Goal: Register for event/course

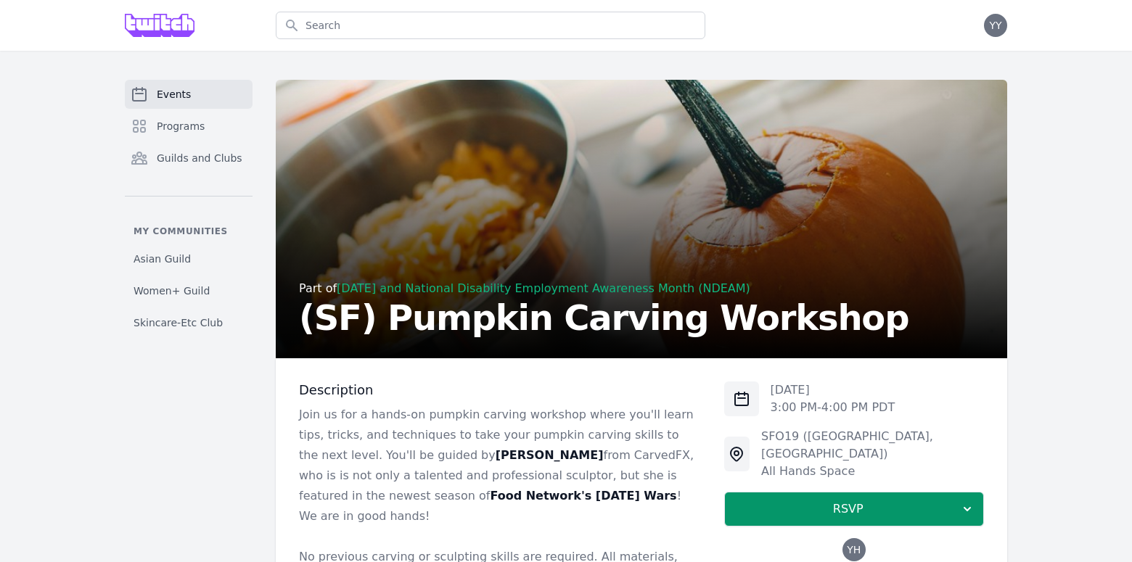
click at [205, 103] on link "Events" at bounding box center [189, 94] width 128 height 29
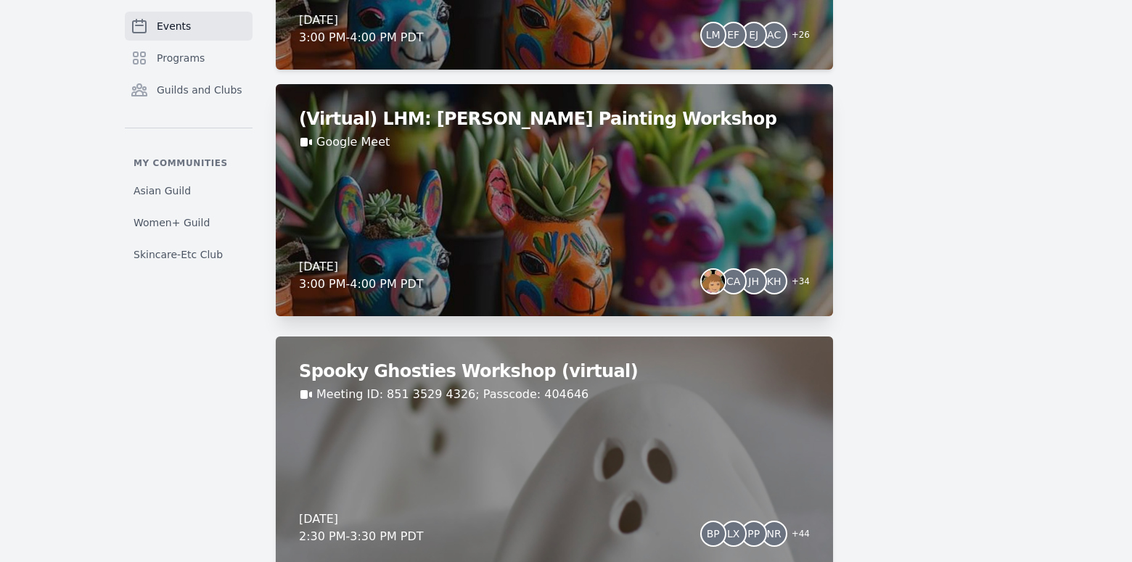
scroll to position [981, 0]
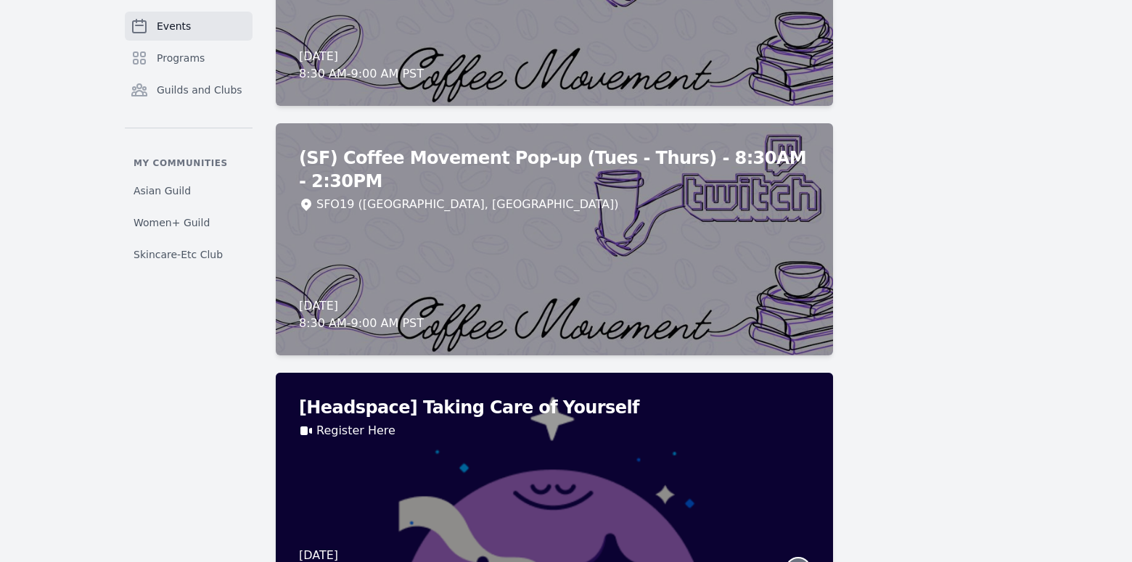
scroll to position [10934, 0]
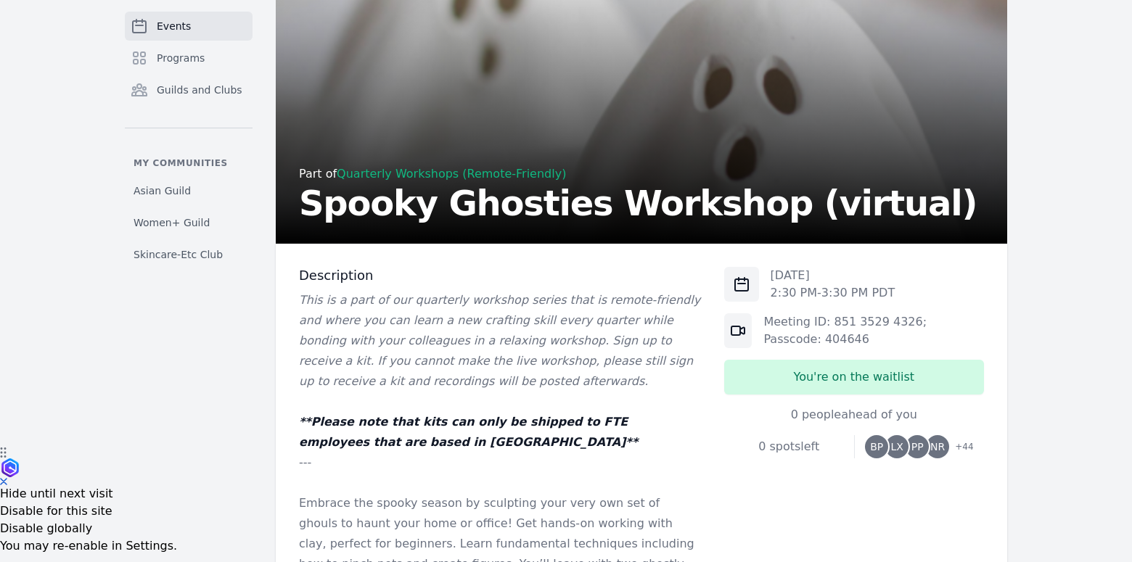
scroll to position [120, 0]
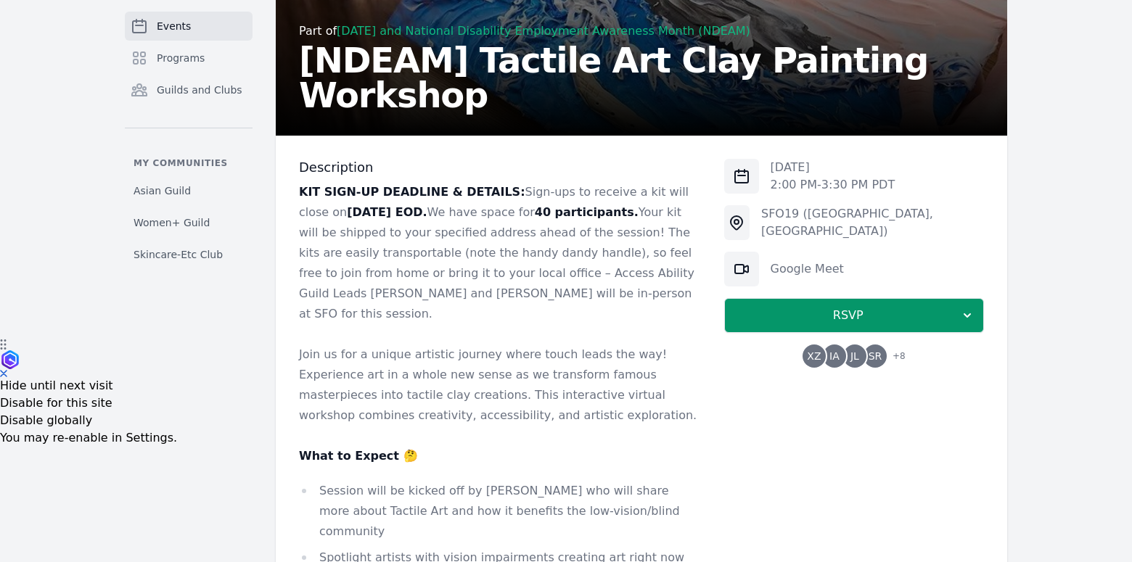
scroll to position [258, 0]
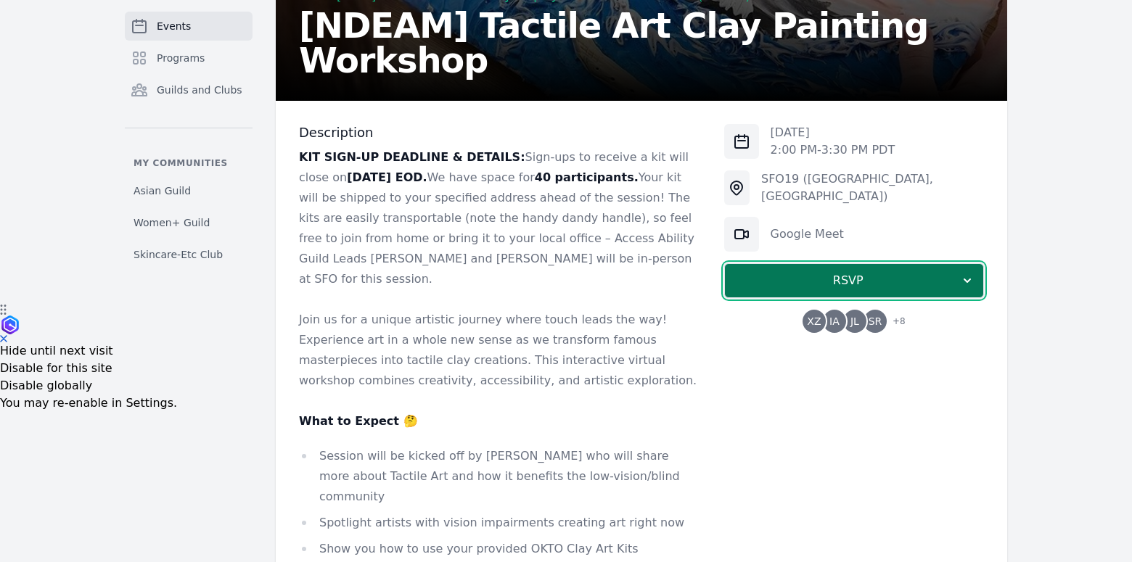
click at [784, 282] on span "RSVP" at bounding box center [847, 280] width 223 height 17
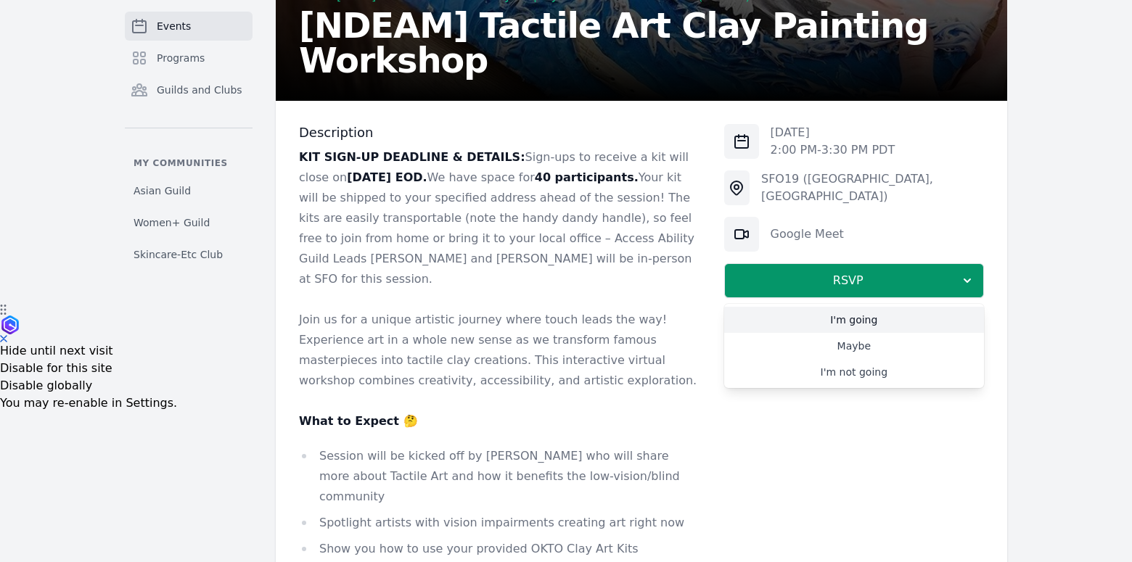
click at [833, 311] on link "I'm going" at bounding box center [854, 320] width 260 height 26
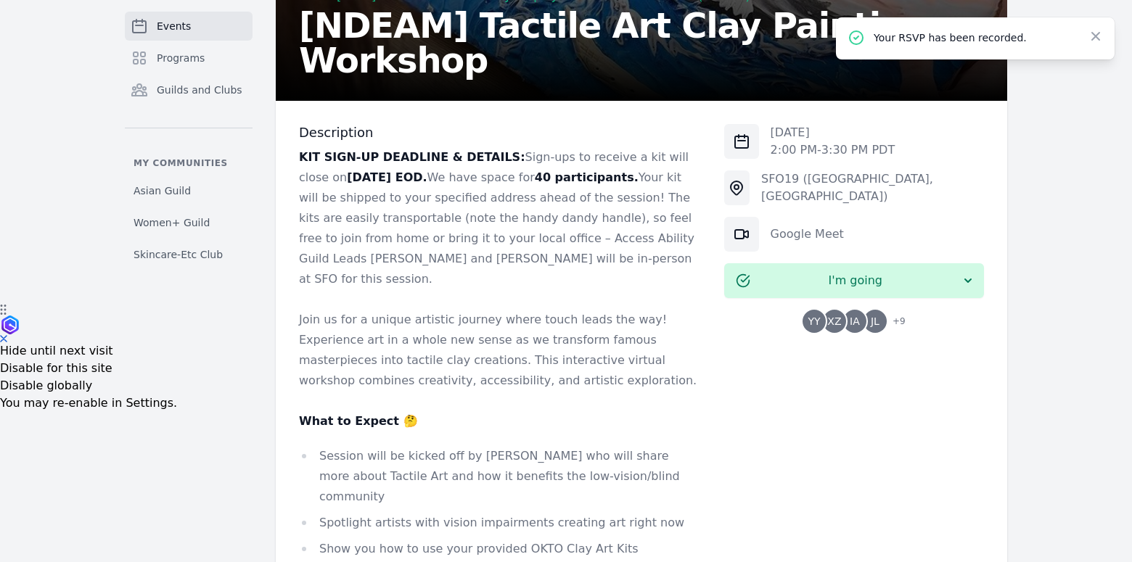
scroll to position [1171, 0]
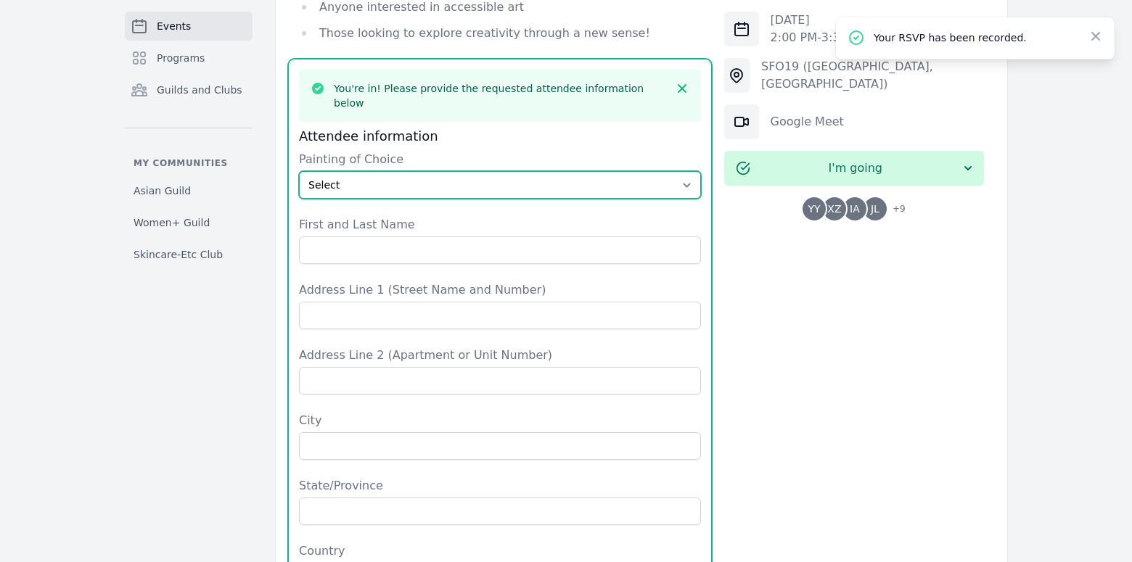
click at [423, 171] on select "Select The Great Wave off Kanagawa Starry Night Sunflowers The Kiss" at bounding box center [500, 185] width 402 height 28
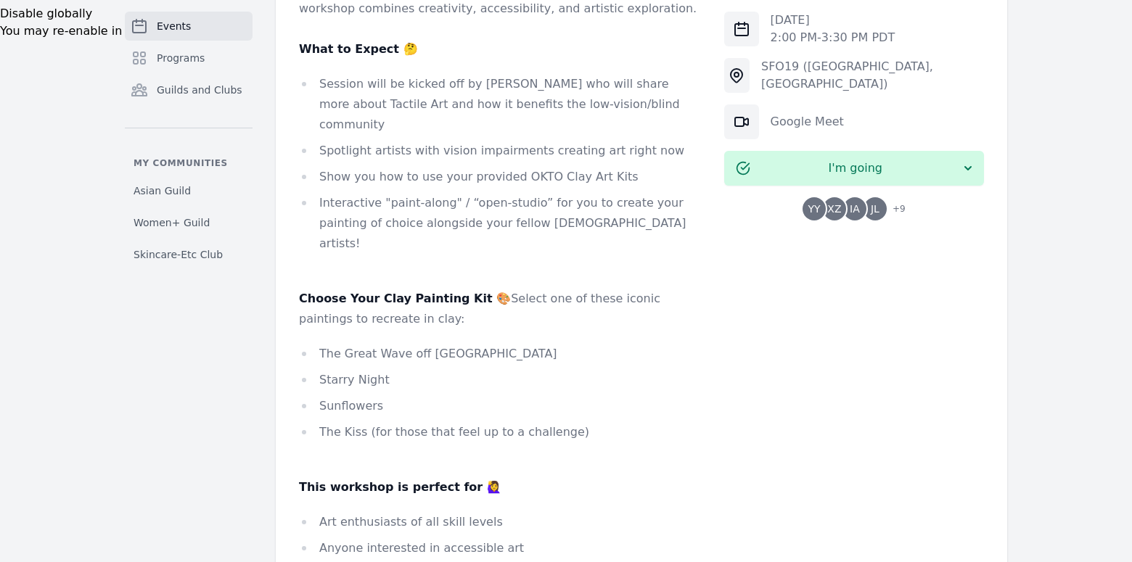
scroll to position [631, 0]
drag, startPoint x: 388, startPoint y: 321, endPoint x: 321, endPoint y: 324, distance: 67.5
click at [321, 369] on li "Starry Night" at bounding box center [500, 379] width 402 height 20
copy li "Starry Night"
drag, startPoint x: 316, startPoint y: 293, endPoint x: 529, endPoint y: 293, distance: 212.6
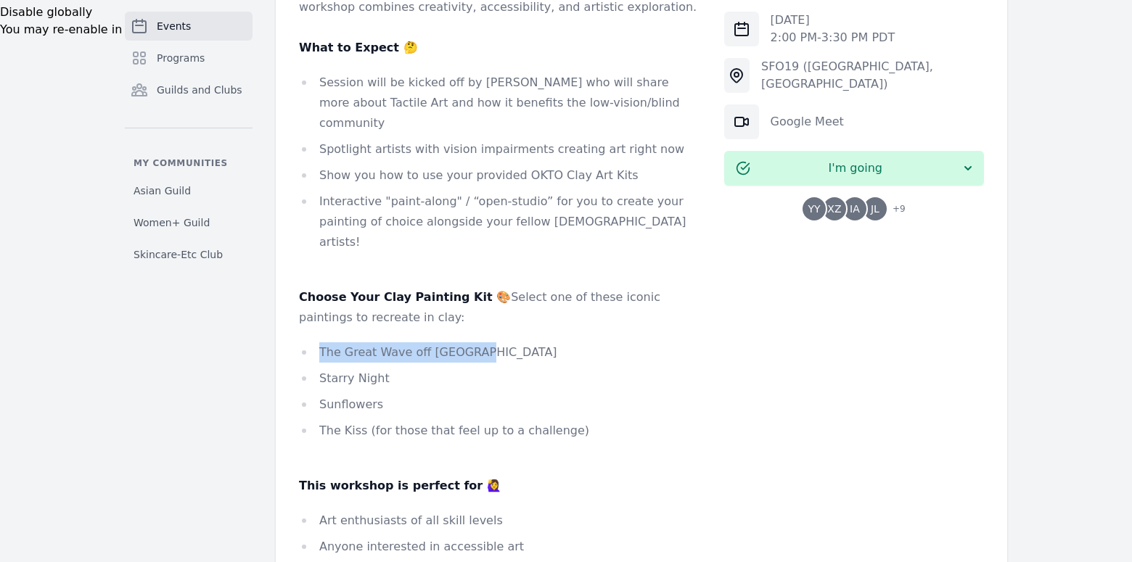
click at [529, 342] on li "The Great Wave off Kanagawa" at bounding box center [500, 352] width 402 height 20
copy li "The Great Wave off Kanagawa"
drag, startPoint x: 326, startPoint y: 371, endPoint x: 342, endPoint y: 369, distance: 16.8
click at [342, 421] on li "The Kiss (for those that feel up to a challenge)" at bounding box center [500, 431] width 402 height 20
click at [347, 421] on li "The Kiss (for those that feel up to a challenge)" at bounding box center [500, 431] width 402 height 20
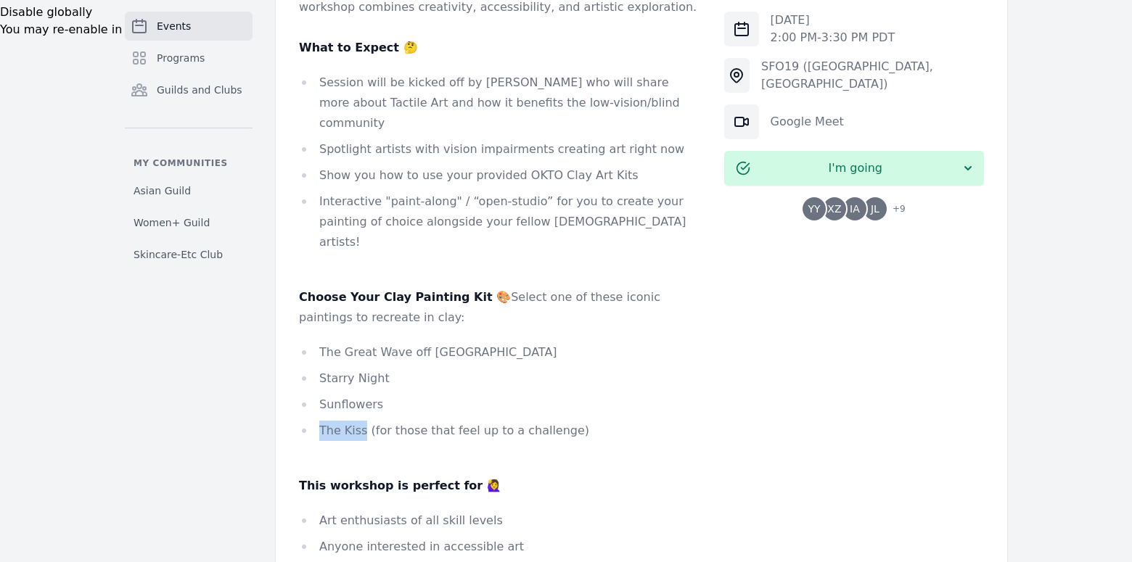
drag, startPoint x: 319, startPoint y: 371, endPoint x: 361, endPoint y: 374, distance: 42.2
click at [361, 421] on li "The Kiss (for those that feel up to a challenge)" at bounding box center [500, 431] width 402 height 20
copy li "The Kiss"
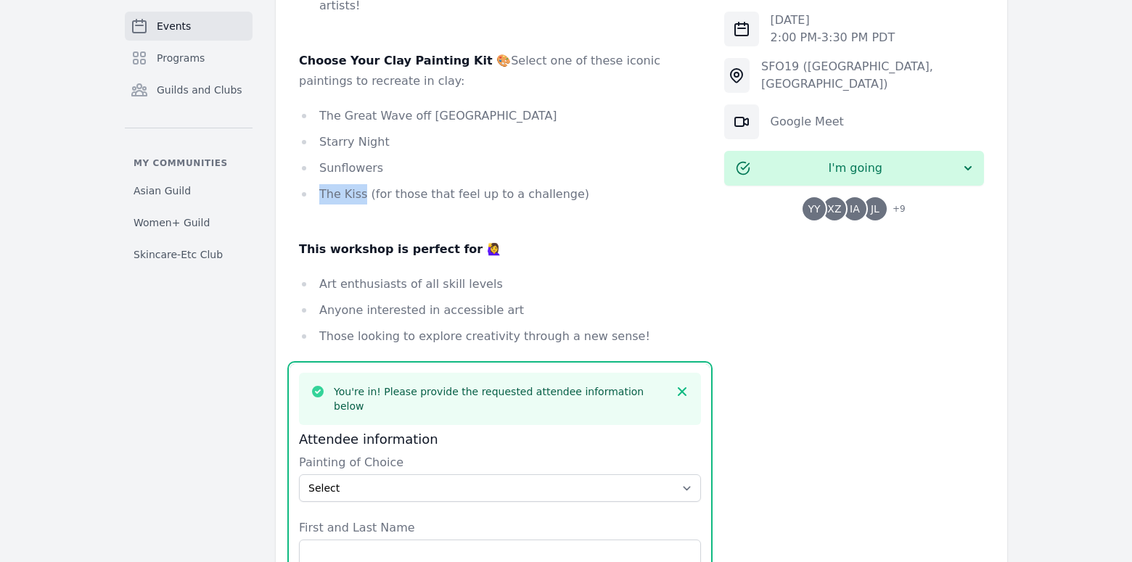
scroll to position [1034, 0]
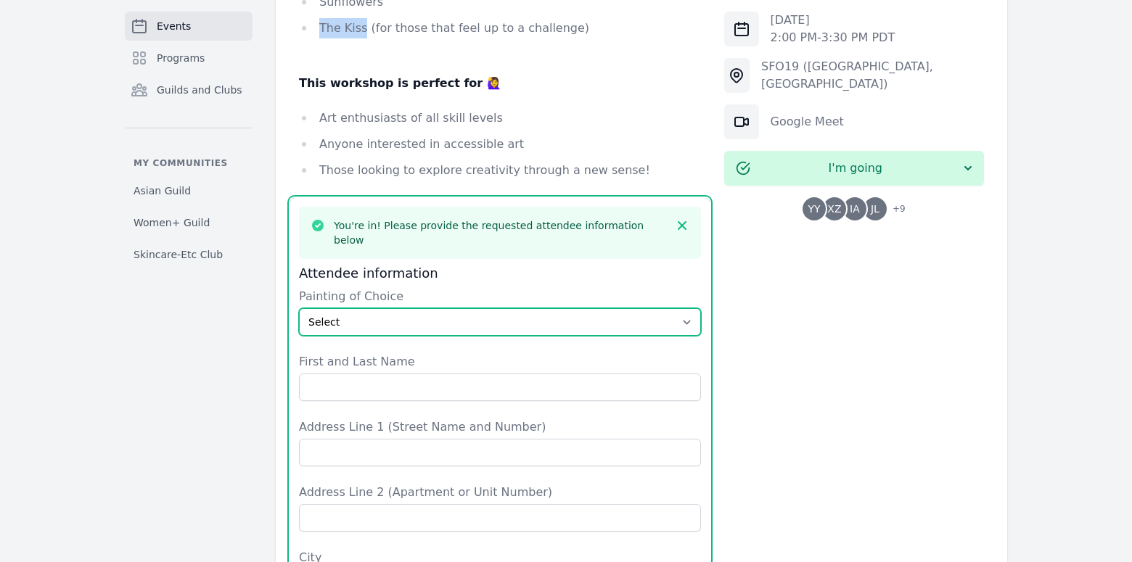
click at [593, 308] on select "Select The Great Wave off Kanagawa Starry Night Sunflowers The Kiss" at bounding box center [500, 322] width 402 height 28
select select "The Great Wave off Kanagawa"
click at [299, 308] on select "Select The Great Wave off Kanagawa Starry Night Sunflowers The Kiss" at bounding box center [500, 322] width 402 height 28
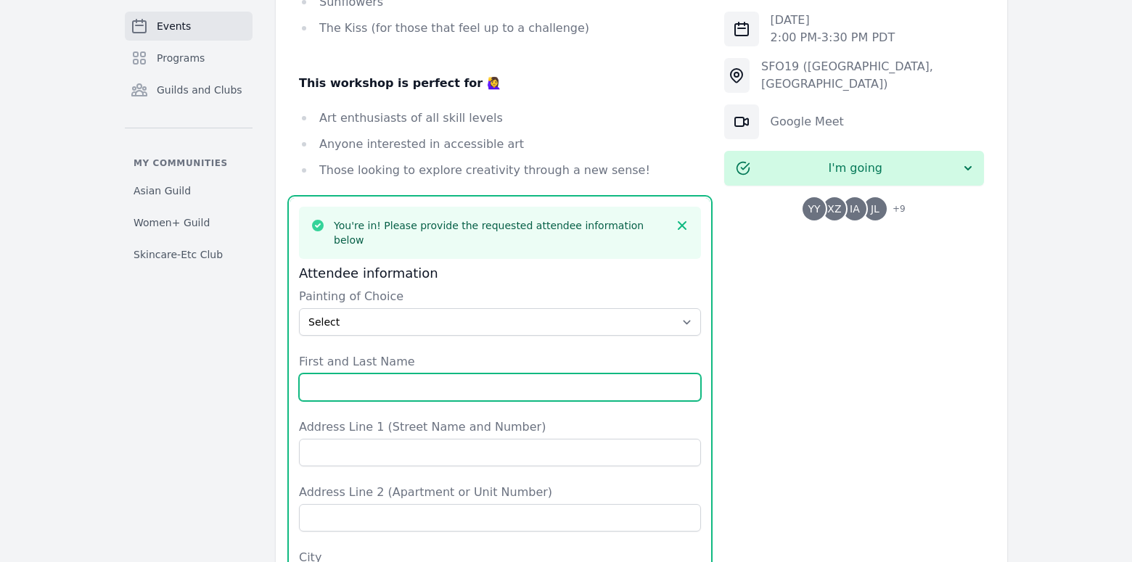
click at [454, 374] on input "First and Last Name" at bounding box center [500, 388] width 402 height 28
type input "Yiqing Yang"
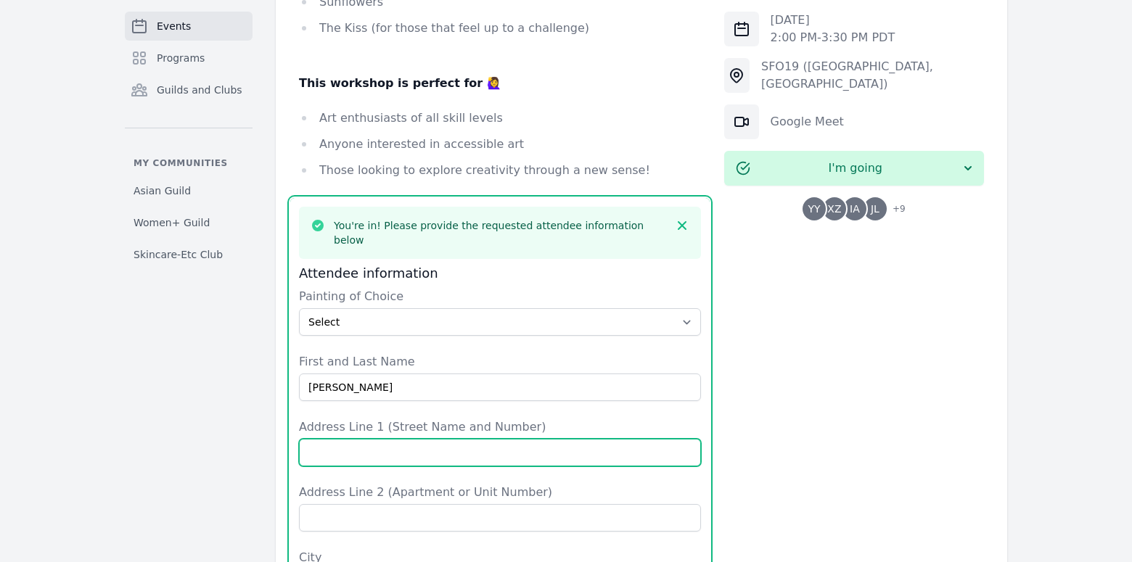
click at [432, 439] on input "Address Line 1 (Street Name and Number)" at bounding box center [500, 453] width 402 height 28
type input "846 Cotati Ter"
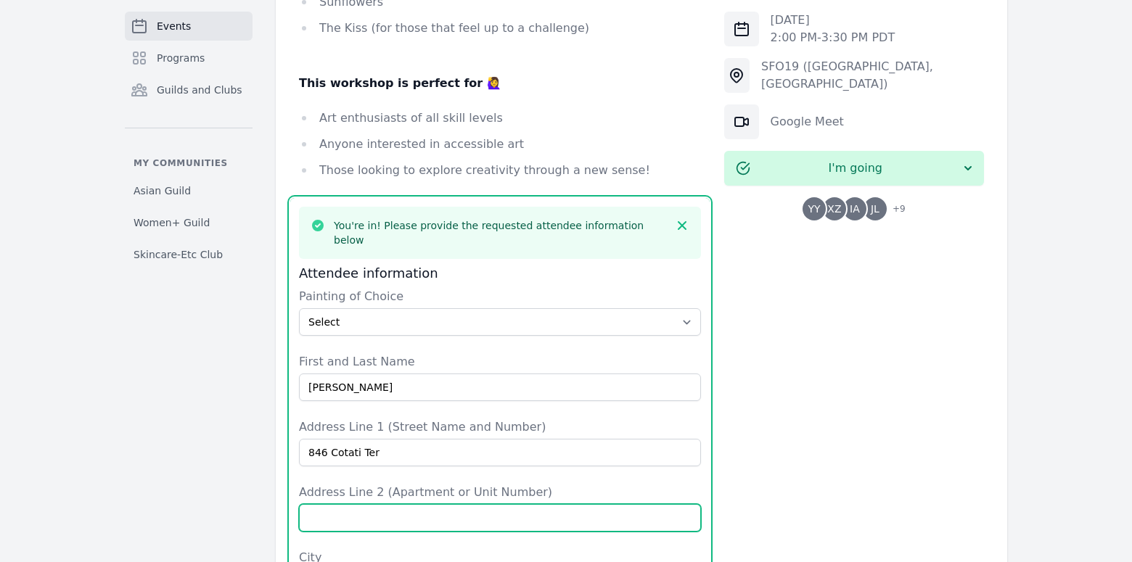
type input "Unit 2"
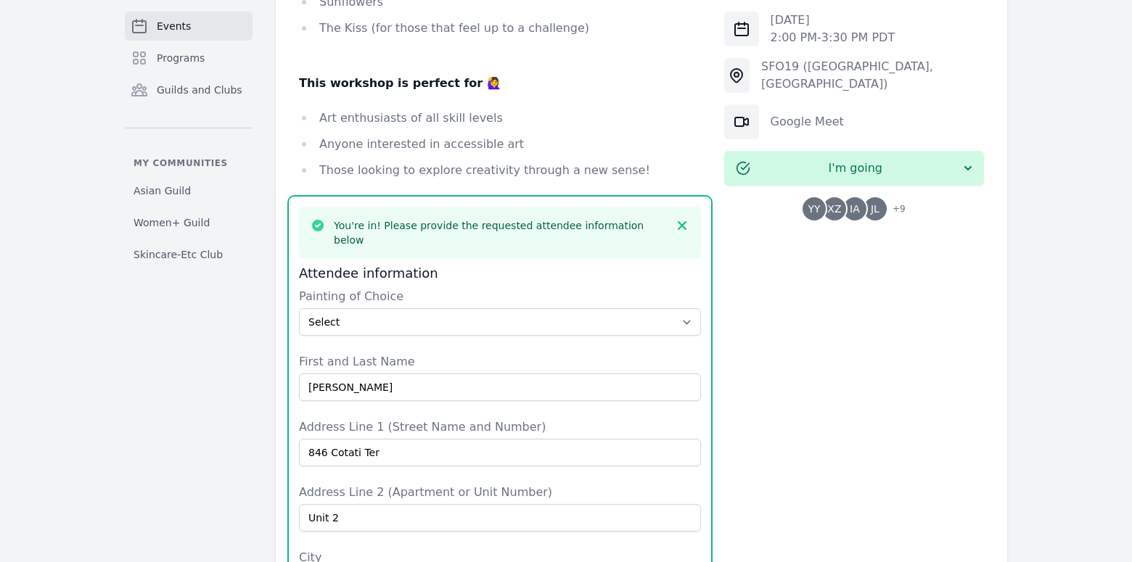
type input "Sunnyvale"
type input "CA"
type input "United States"
type input "94085"
type input "6504950988"
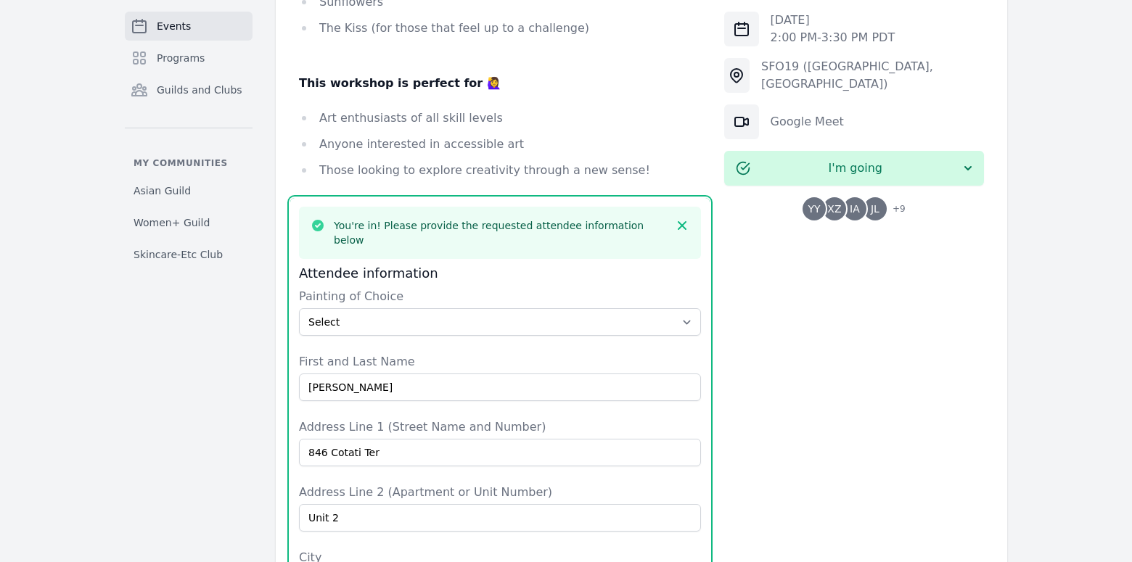
click at [757, 392] on div "Thu, Oct 23, 2025 2:00 PM - 3:30 PM PDT SFO19 (San Francisco, CA) Google Meet I…" at bounding box center [854, 386] width 260 height 2076
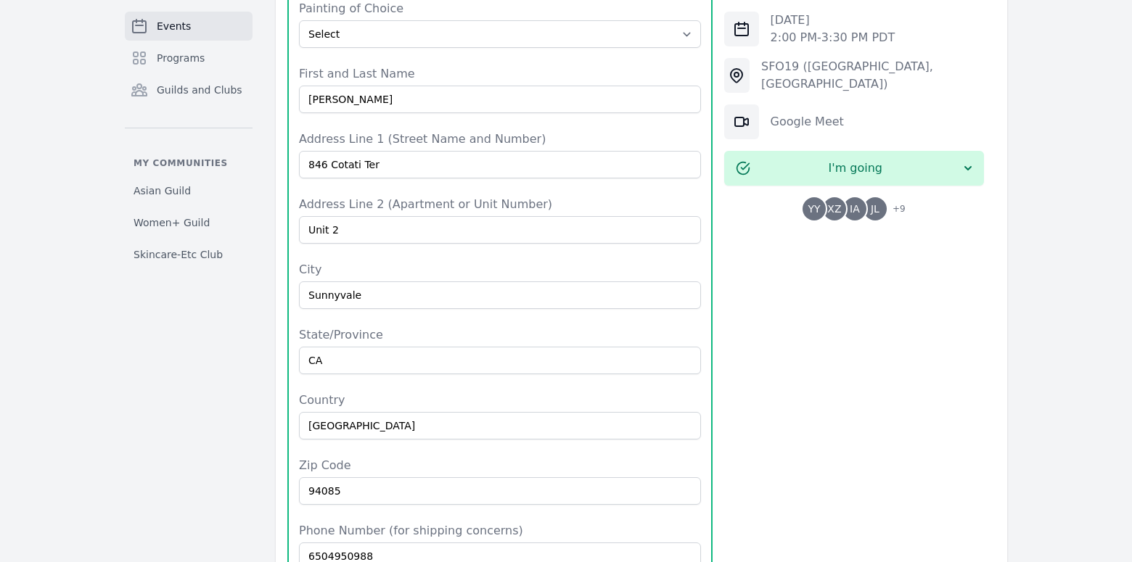
scroll to position [1531, 0]
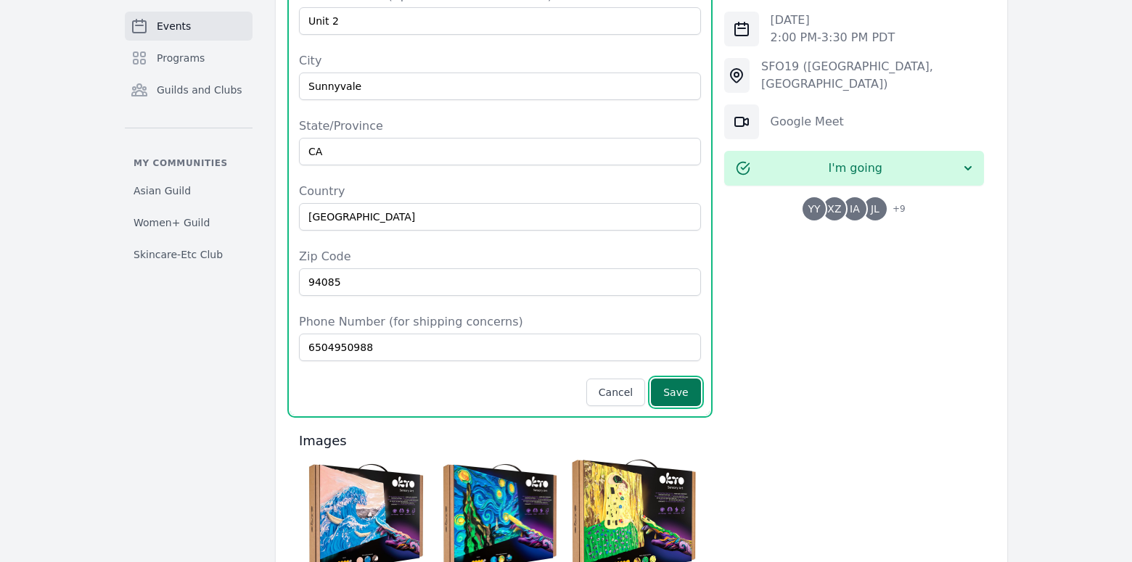
click at [687, 379] on button "Save" at bounding box center [675, 393] width 49 height 28
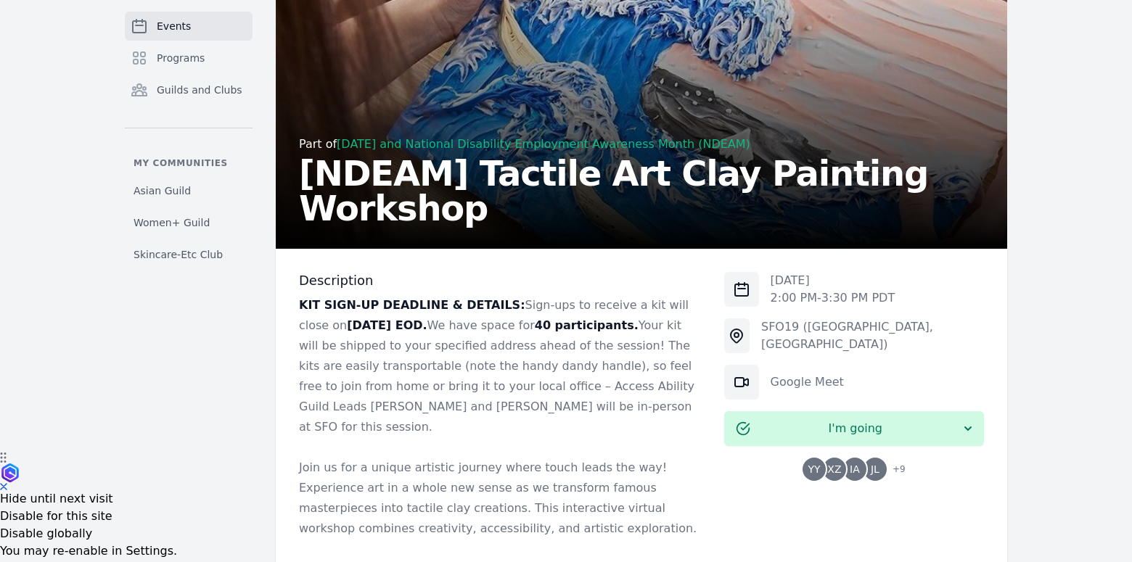
scroll to position [284, 0]
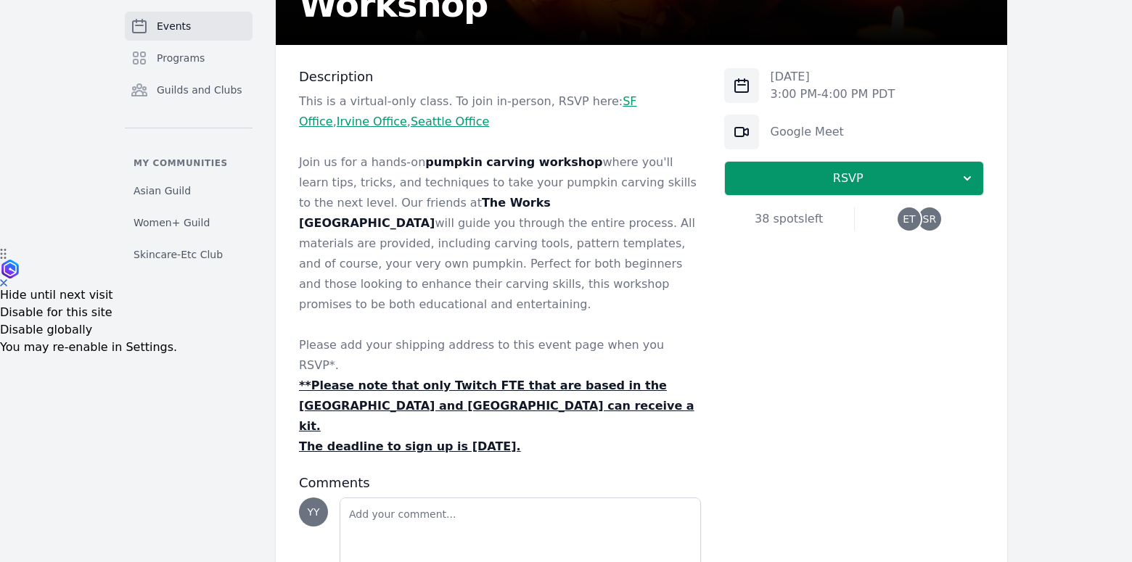
scroll to position [320, 0]
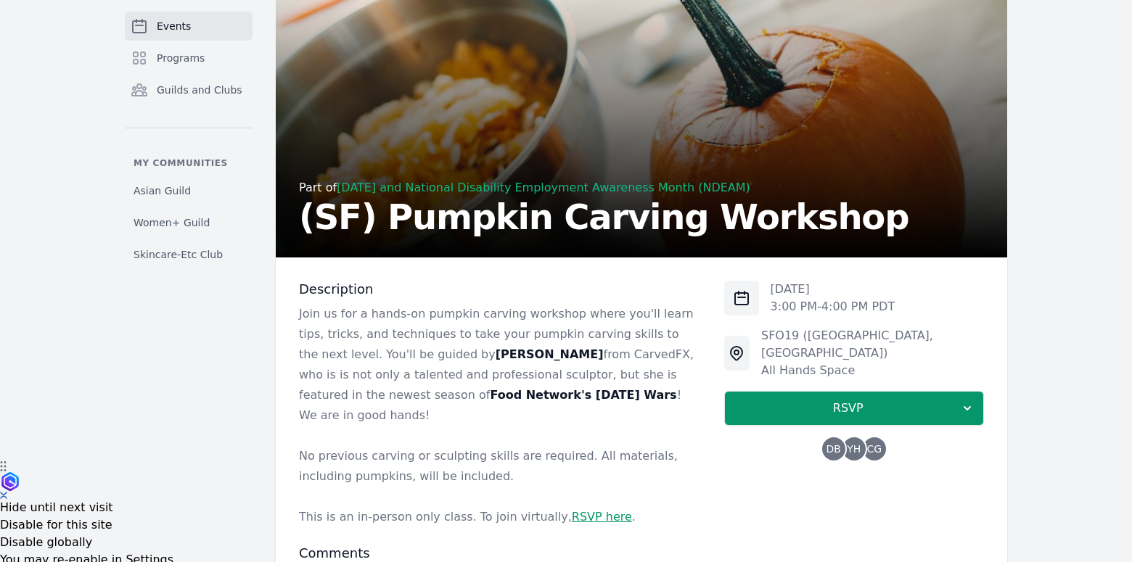
scroll to position [240, 0]
